Goal: Task Accomplishment & Management: Use online tool/utility

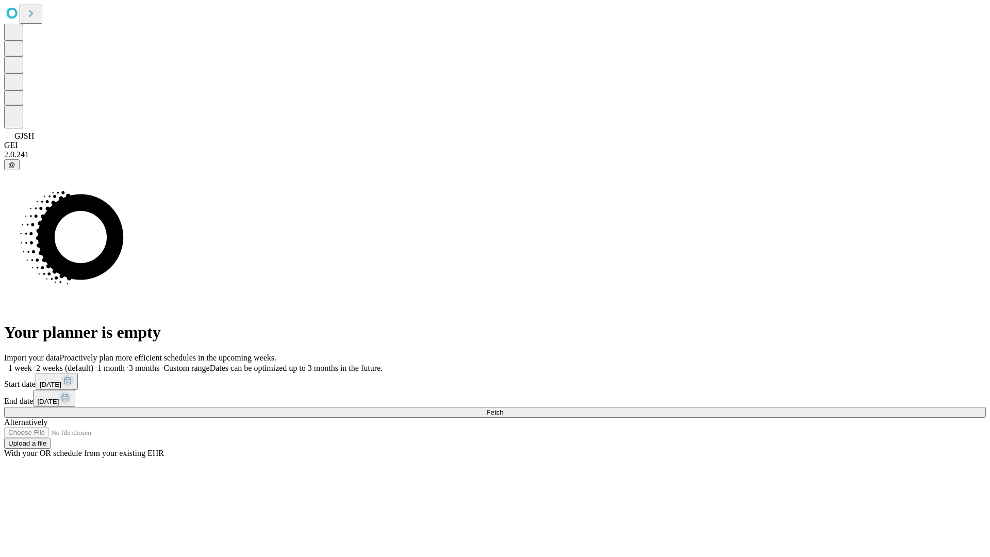
click at [504, 409] on span "Fetch" at bounding box center [494, 413] width 17 height 8
